Goal: Information Seeking & Learning: Check status

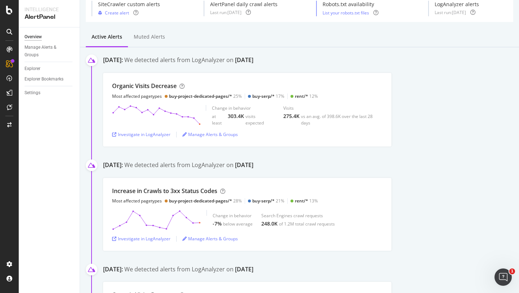
scroll to position [80, 0]
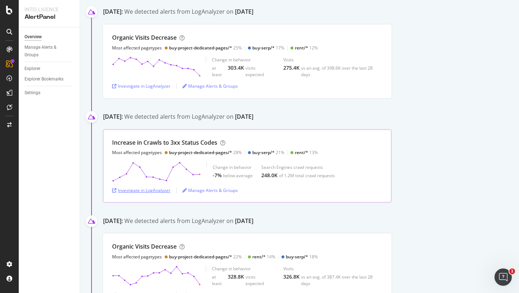
click at [150, 191] on div "Investigate in LogAnalyzer" at bounding box center [141, 190] width 58 height 6
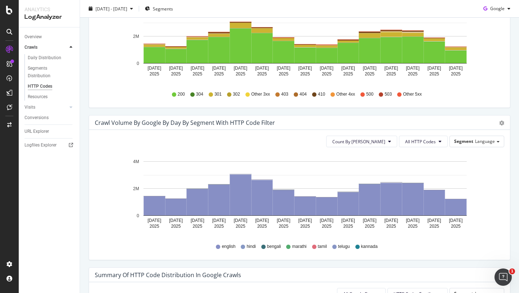
scroll to position [343, 0]
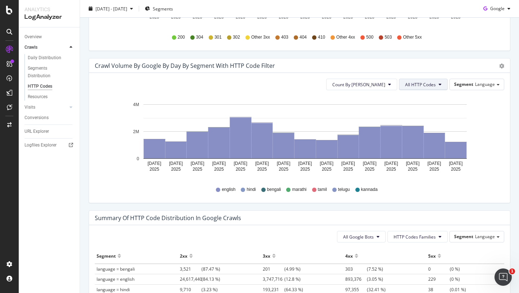
click at [423, 86] on span "All HTTP Codes" at bounding box center [420, 84] width 31 height 6
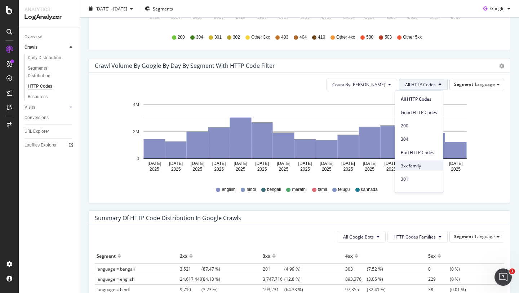
click at [412, 164] on span "3xx family" at bounding box center [419, 165] width 36 height 6
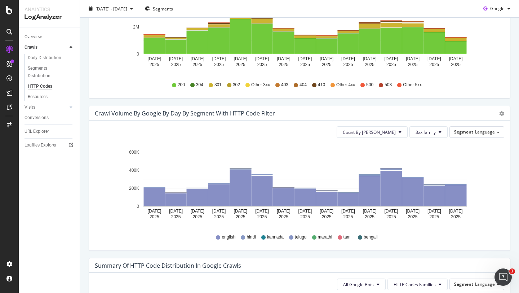
scroll to position [283, 0]
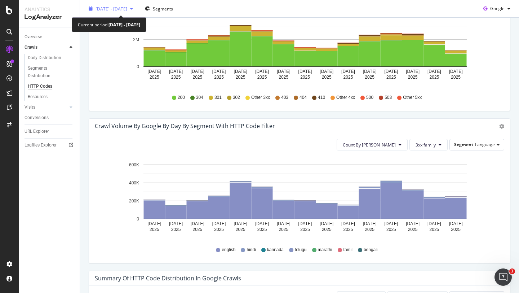
click at [127, 9] on span "[DATE] - [DATE]" at bounding box center [111, 8] width 32 height 6
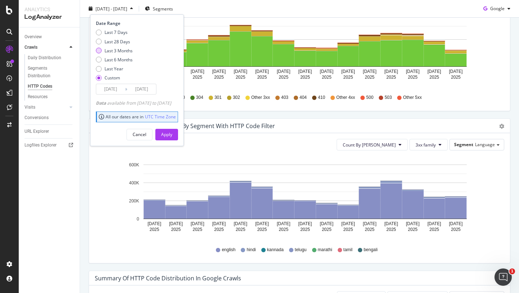
click at [121, 50] on div "Last 3 Months" at bounding box center [118, 50] width 28 height 6
type input "[DATE]"
click at [172, 130] on div "Apply" at bounding box center [166, 134] width 11 height 11
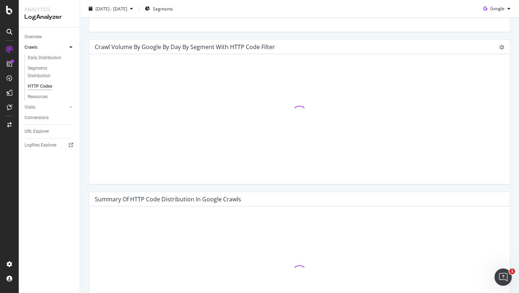
scroll to position [363, 0]
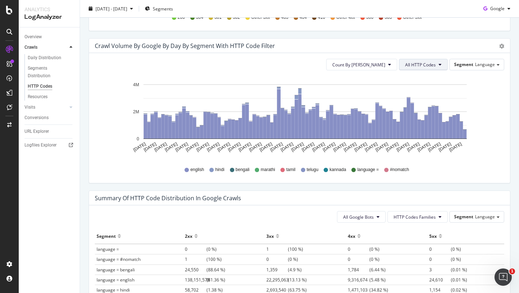
click at [423, 66] on span "All HTTP Codes" at bounding box center [420, 65] width 31 height 6
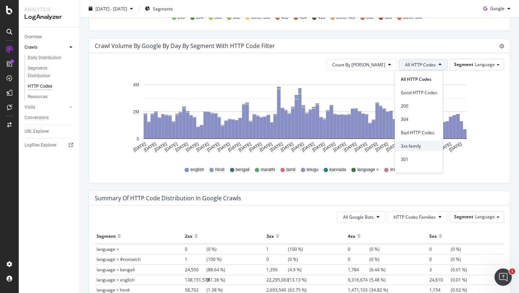
click at [408, 143] on span "3xx family" at bounding box center [419, 145] width 36 height 6
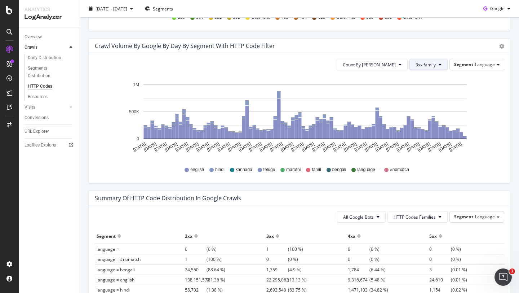
click at [425, 65] on span "3xx family" at bounding box center [425, 65] width 20 height 6
click at [349, 85] on rect "A chart." at bounding box center [304, 84] width 323 height 0
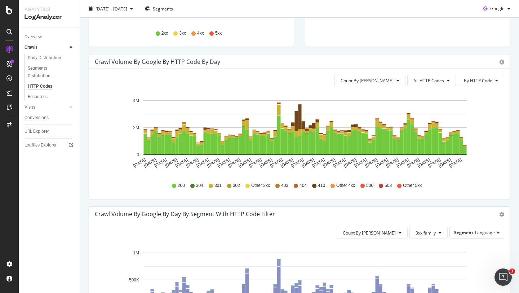
scroll to position [191, 0]
